Goal: Information Seeking & Learning: Learn about a topic

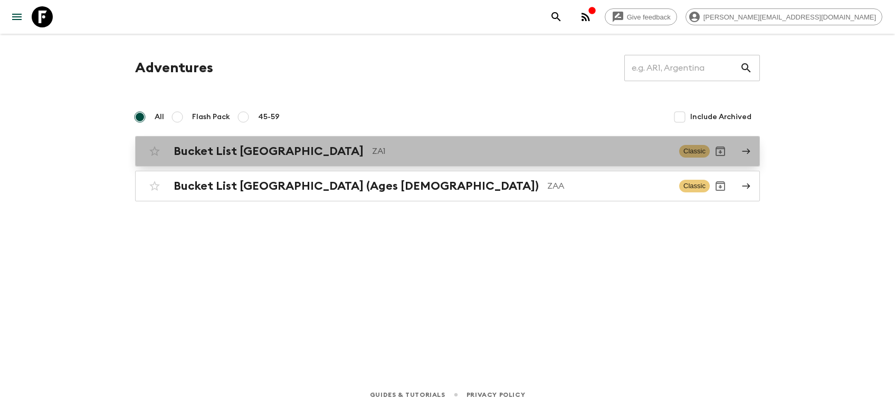
click at [209, 150] on h2 "Bucket List [GEOGRAPHIC_DATA]" at bounding box center [269, 152] width 190 height 14
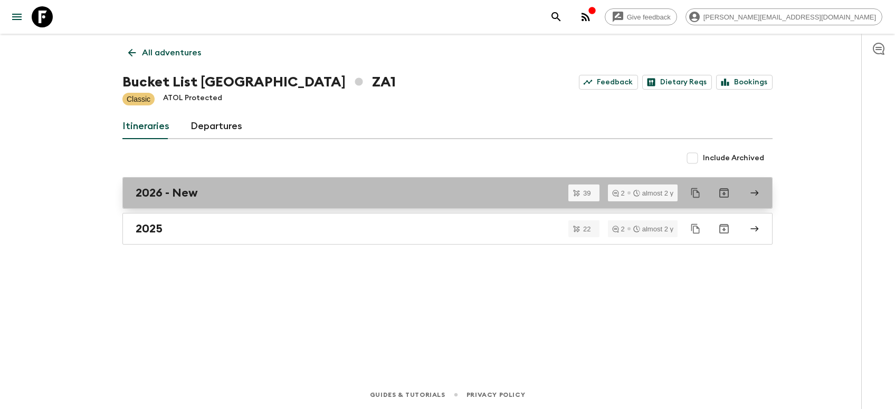
click at [163, 201] on link "2026 - New" at bounding box center [447, 193] width 650 height 32
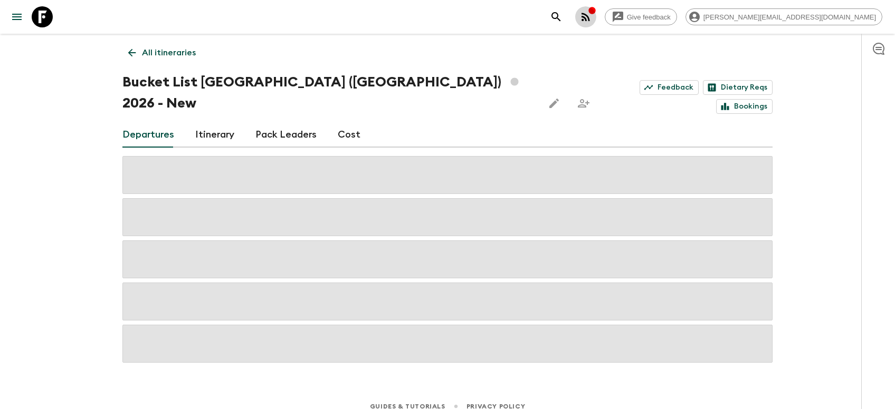
click at [596, 19] on button "button" at bounding box center [585, 16] width 21 height 21
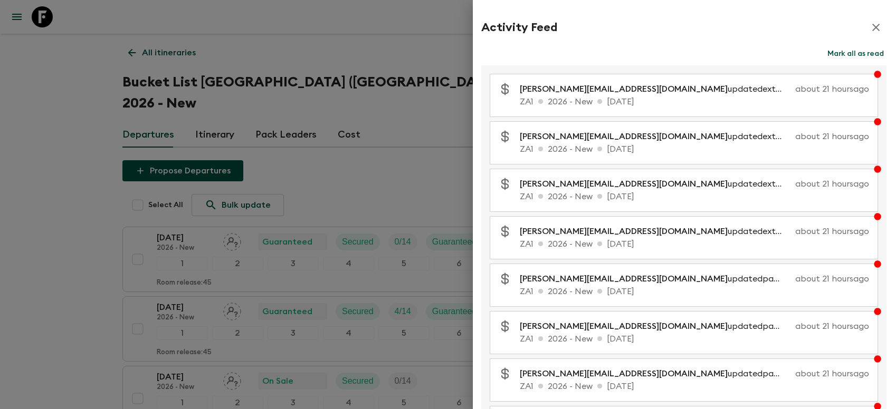
click at [62, 217] on div at bounding box center [447, 204] width 895 height 409
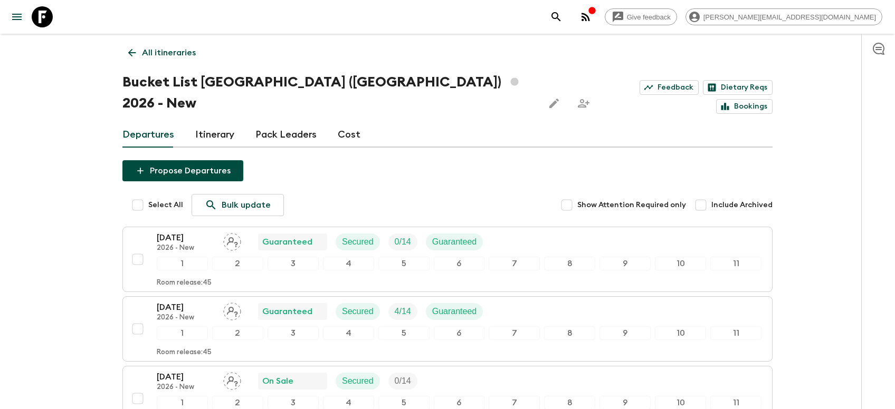
click at [163, 56] on p "All itineraries" at bounding box center [169, 52] width 54 height 13
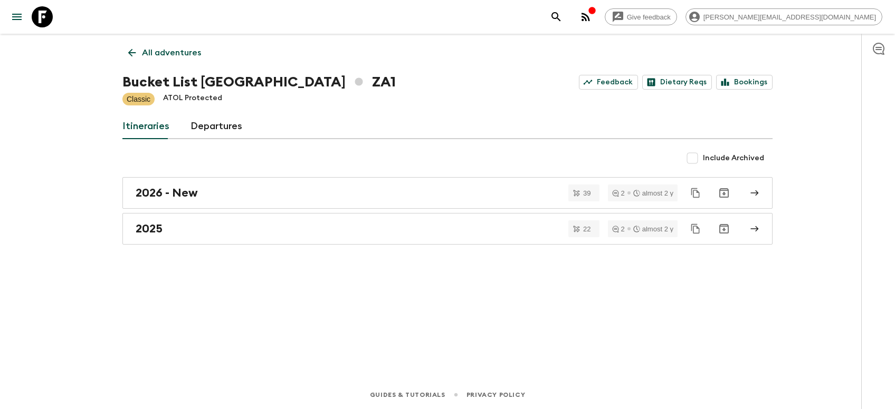
click at [165, 50] on p "All adventures" at bounding box center [171, 52] width 59 height 13
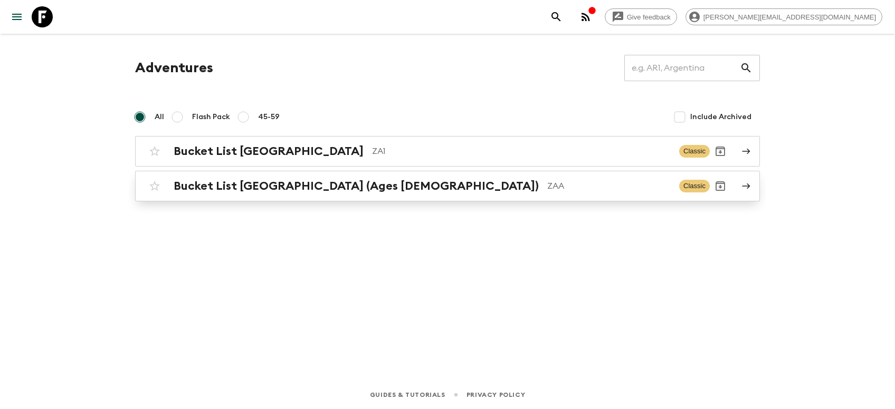
click at [299, 190] on h2 "Bucket List [GEOGRAPHIC_DATA] (Ages [DEMOGRAPHIC_DATA])" at bounding box center [356, 186] width 365 height 14
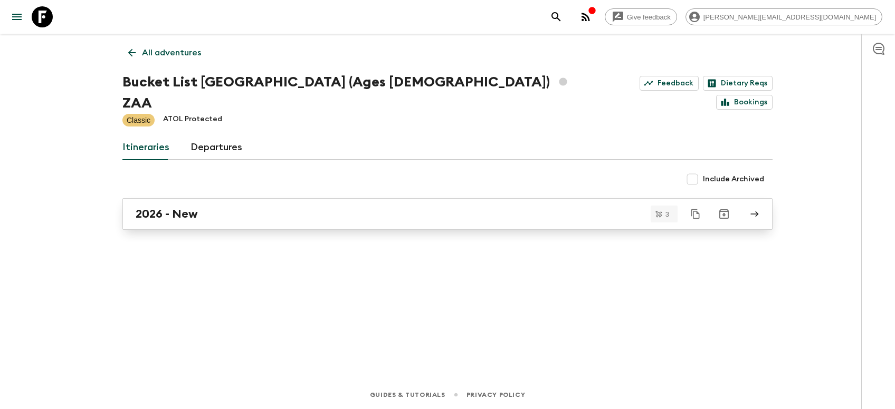
click at [171, 198] on link "2026 - New" at bounding box center [447, 214] width 650 height 32
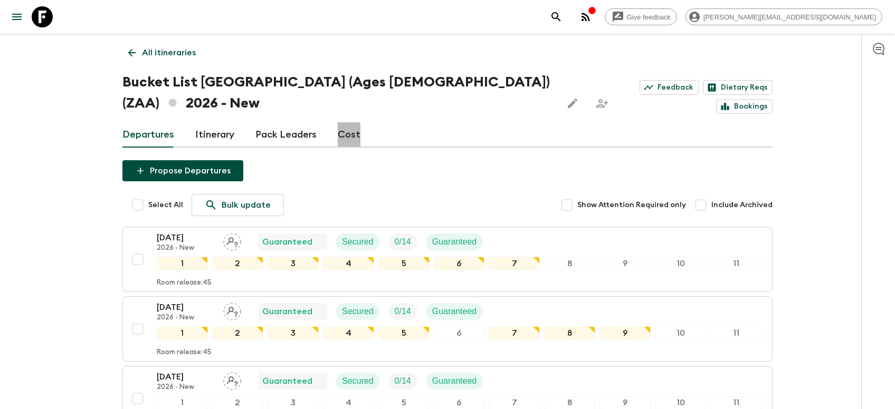
click at [338, 122] on link "Cost" at bounding box center [349, 134] width 23 height 25
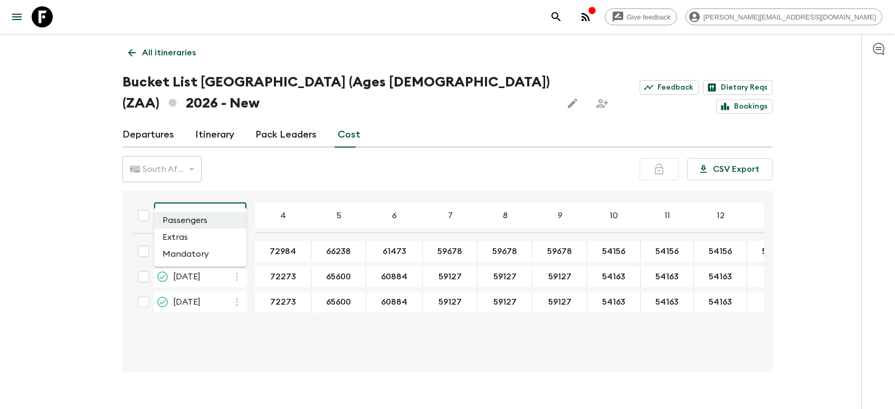
click at [234, 190] on body "Give feedback [PERSON_NAME][EMAIL_ADDRESS][DOMAIN_NAME] All itineraries Bucket …" at bounding box center [447, 215] width 895 height 430
click at [190, 218] on li "Passengers" at bounding box center [200, 220] width 92 height 17
click at [592, 13] on icon "button" at bounding box center [585, 17] width 13 height 13
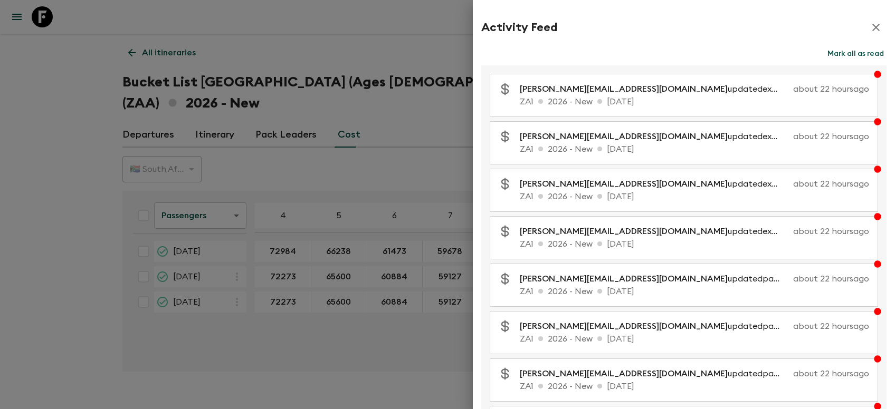
scroll to position [159, 0]
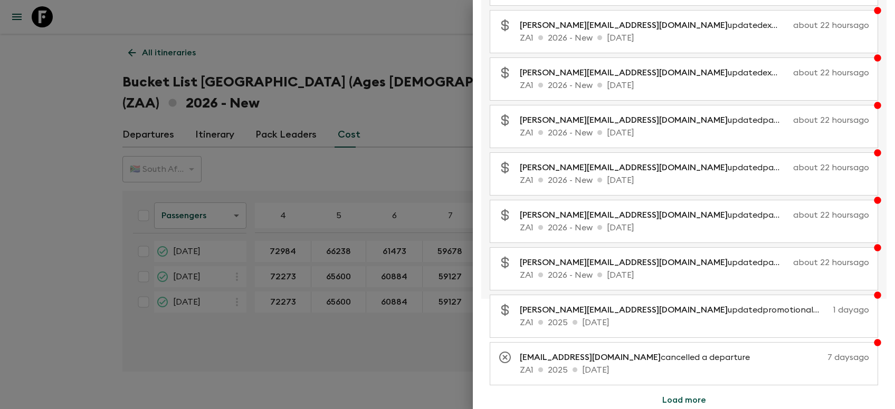
click at [103, 211] on div at bounding box center [447, 204] width 895 height 409
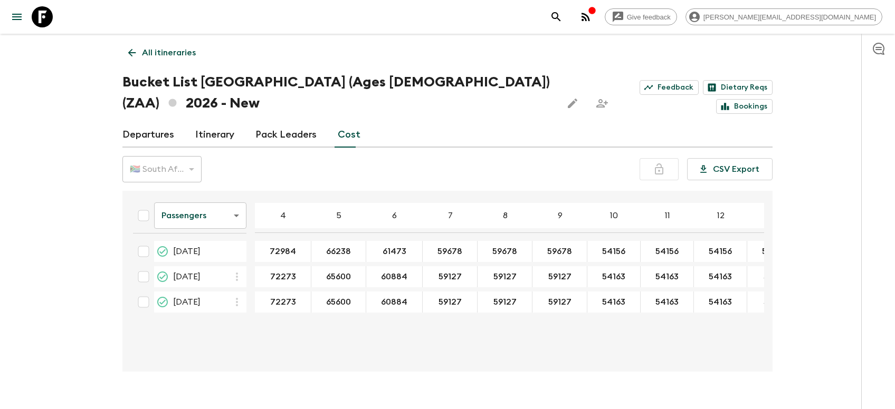
click at [158, 122] on link "Departures" at bounding box center [148, 134] width 52 height 25
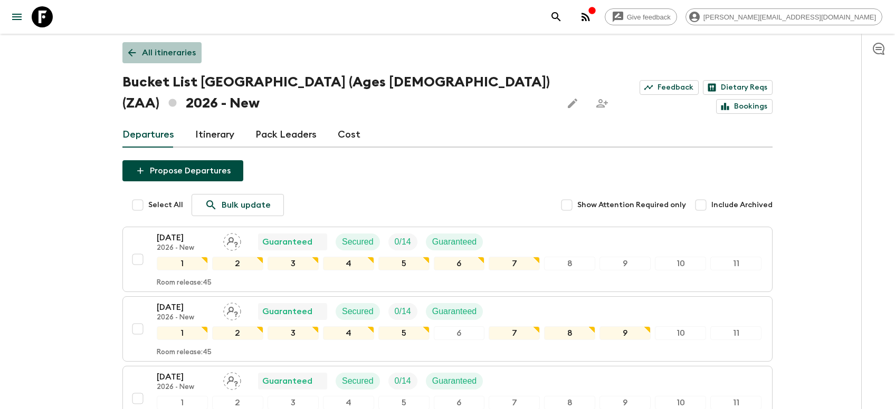
click at [170, 55] on p "All itineraries" at bounding box center [169, 52] width 54 height 13
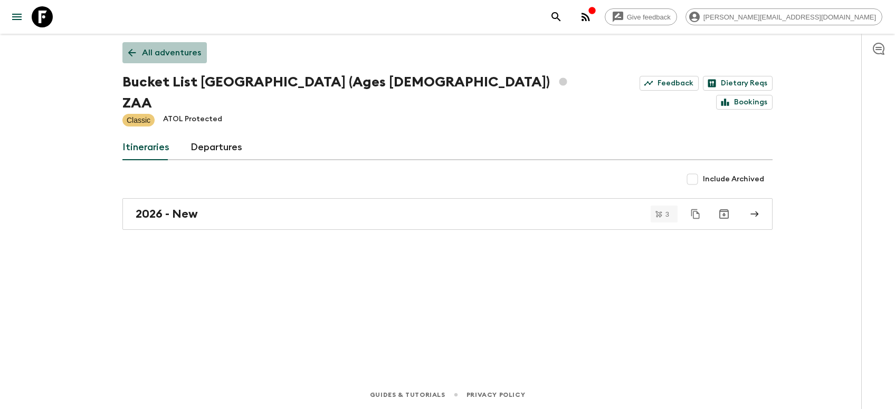
click at [188, 56] on p "All adventures" at bounding box center [171, 52] width 59 height 13
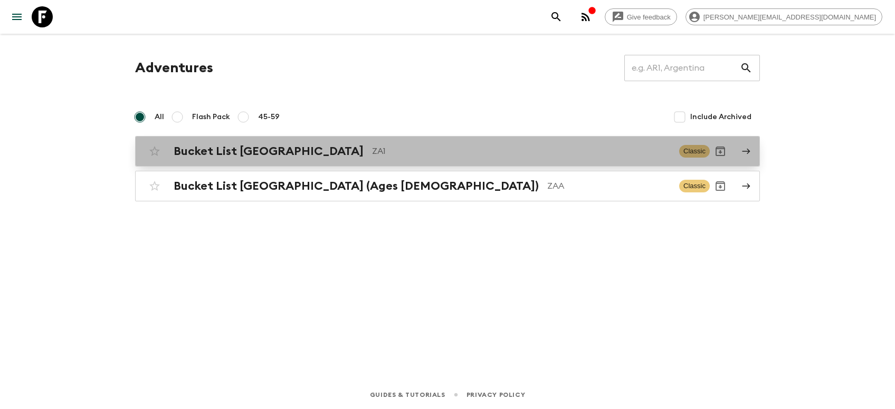
click at [272, 158] on h2 "Bucket List [GEOGRAPHIC_DATA]" at bounding box center [269, 152] width 190 height 14
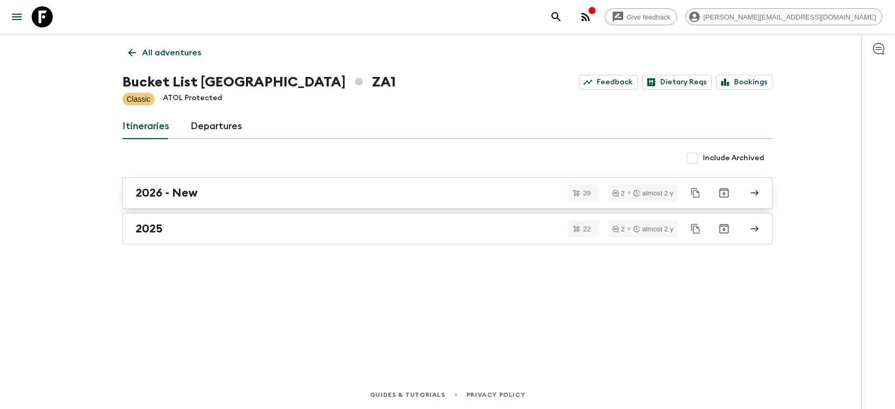
click at [164, 196] on h2 "2026 - New" at bounding box center [167, 193] width 62 height 14
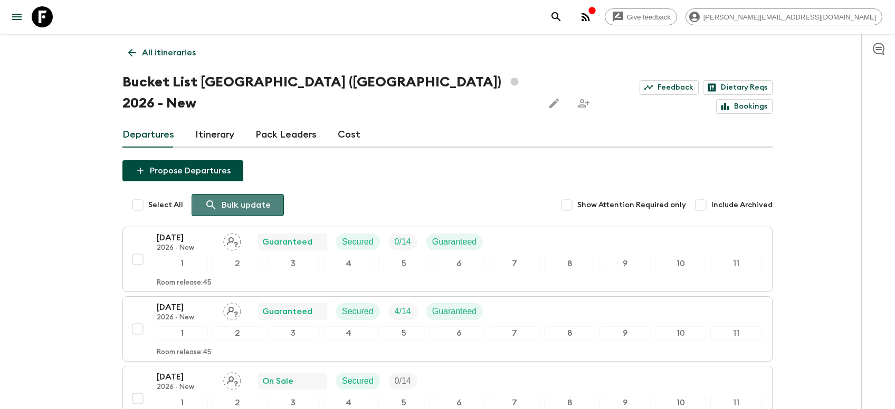
click at [232, 199] on p "Bulk update" at bounding box center [246, 205] width 49 height 13
click at [345, 122] on link "Cost" at bounding box center [349, 134] width 23 height 25
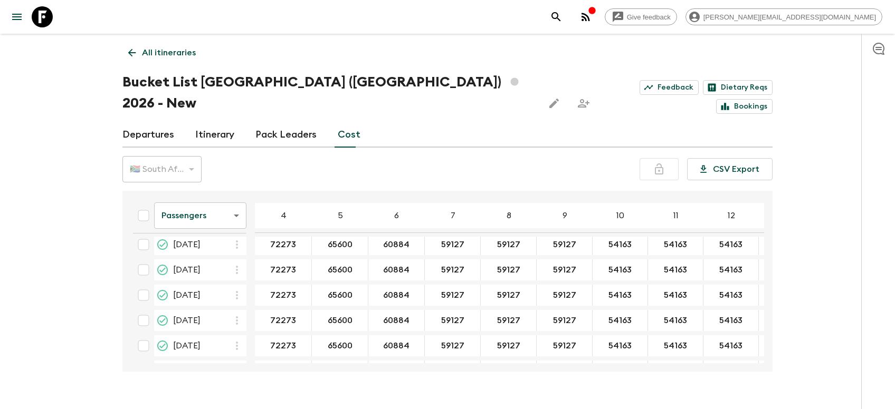
scroll to position [865, 0]
